Goal: Find specific page/section: Find specific page/section

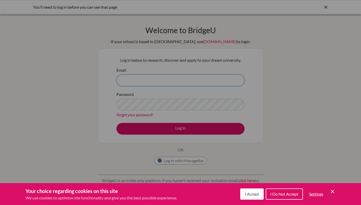
type input "[EMAIL_ADDRESS][DOMAIN_NAME]"
click at [252, 193] on span "I Accept" at bounding box center [252, 193] width 14 height 5
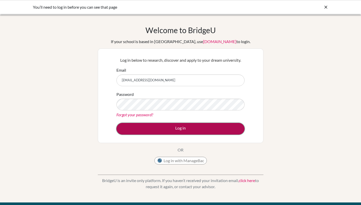
click at [181, 130] on button "Log in" at bounding box center [180, 129] width 128 height 12
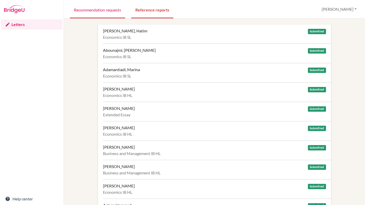
click at [99, 9] on link "Recommendation requests" at bounding box center [97, 10] width 55 height 18
